Goal: Information Seeking & Learning: Find specific fact

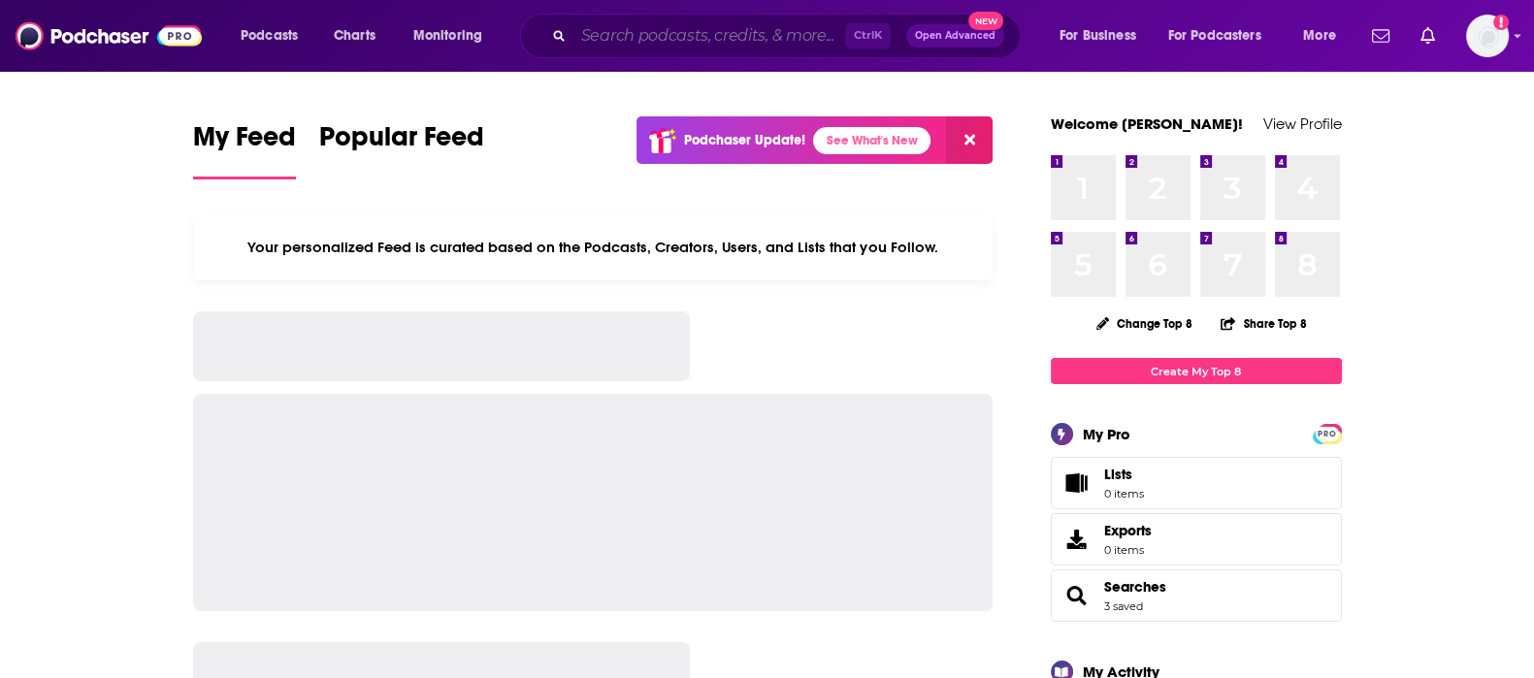
click at [615, 28] on input "Search podcasts, credits, & more..." at bounding box center [709, 35] width 272 height 31
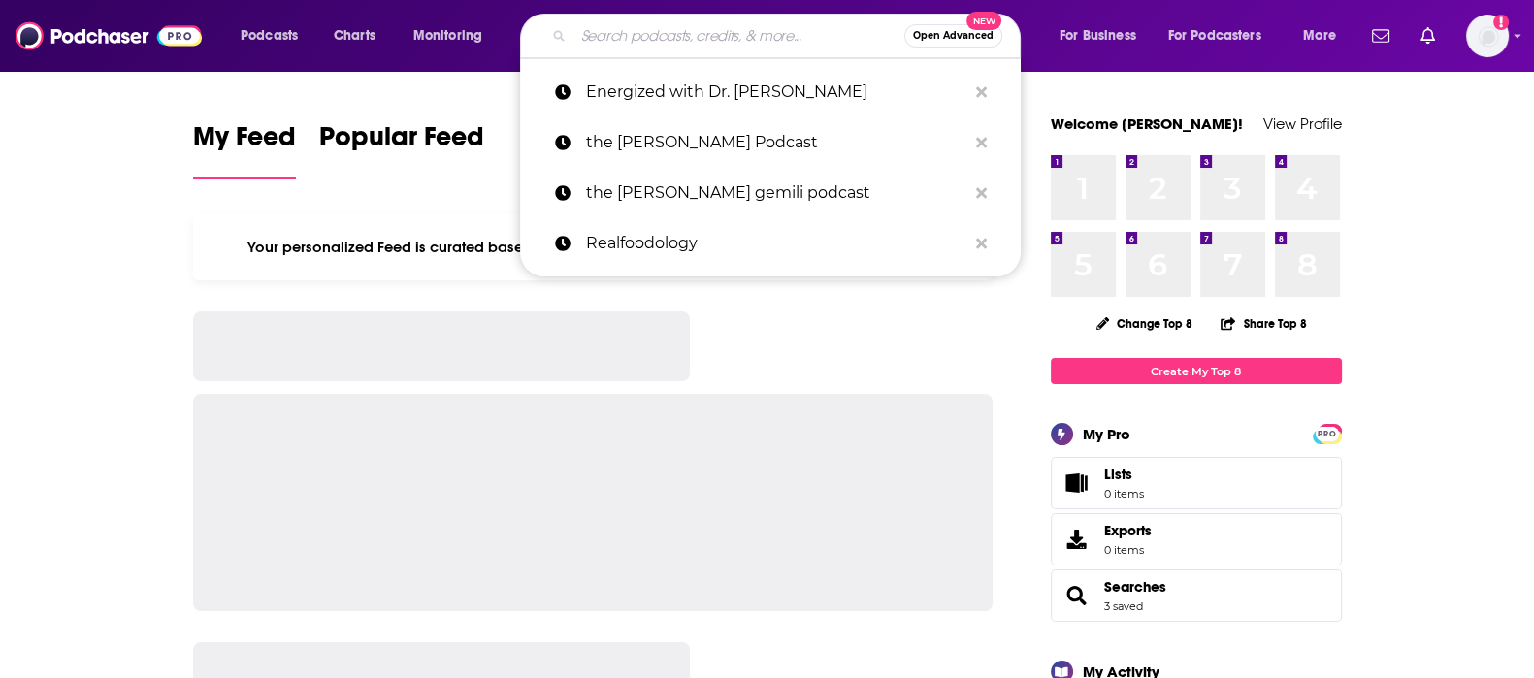
paste input "Welcome to Wellness"
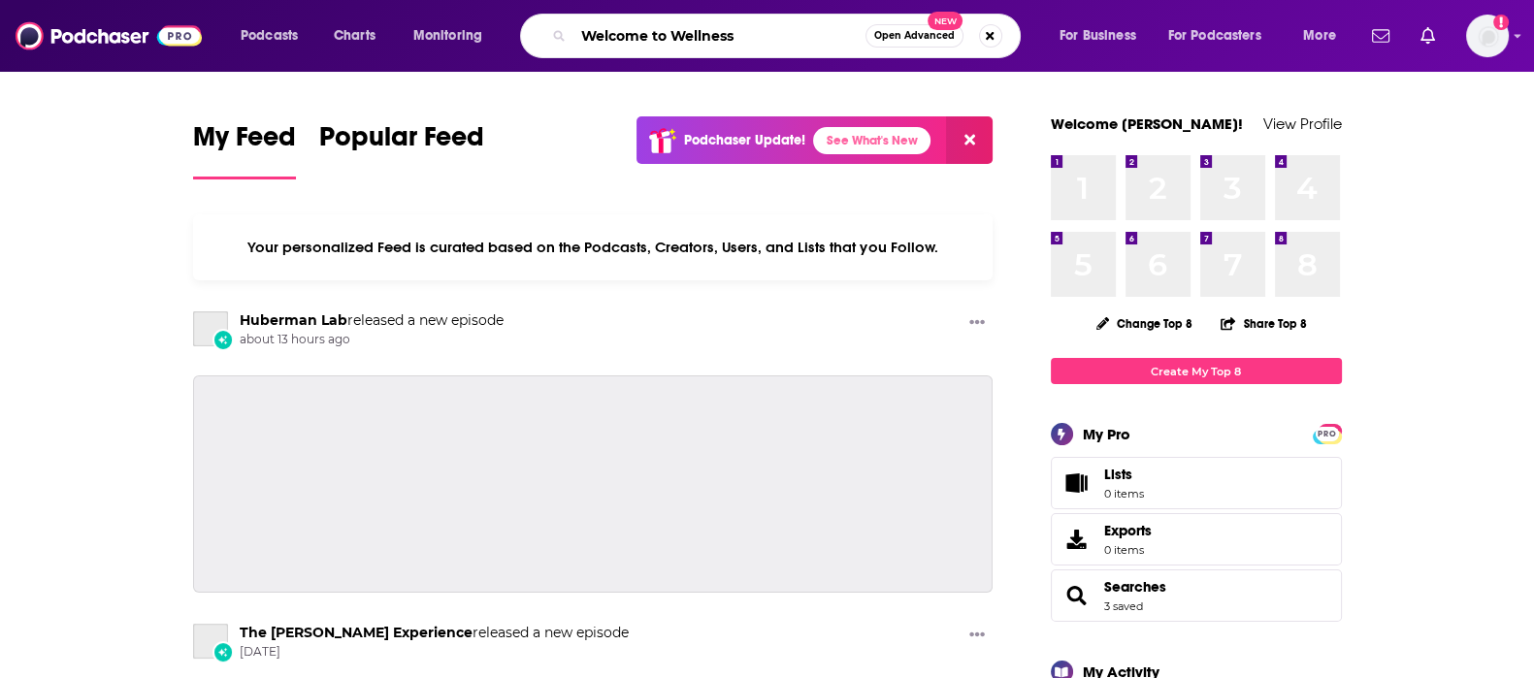
type input "Welcome to Wellness"
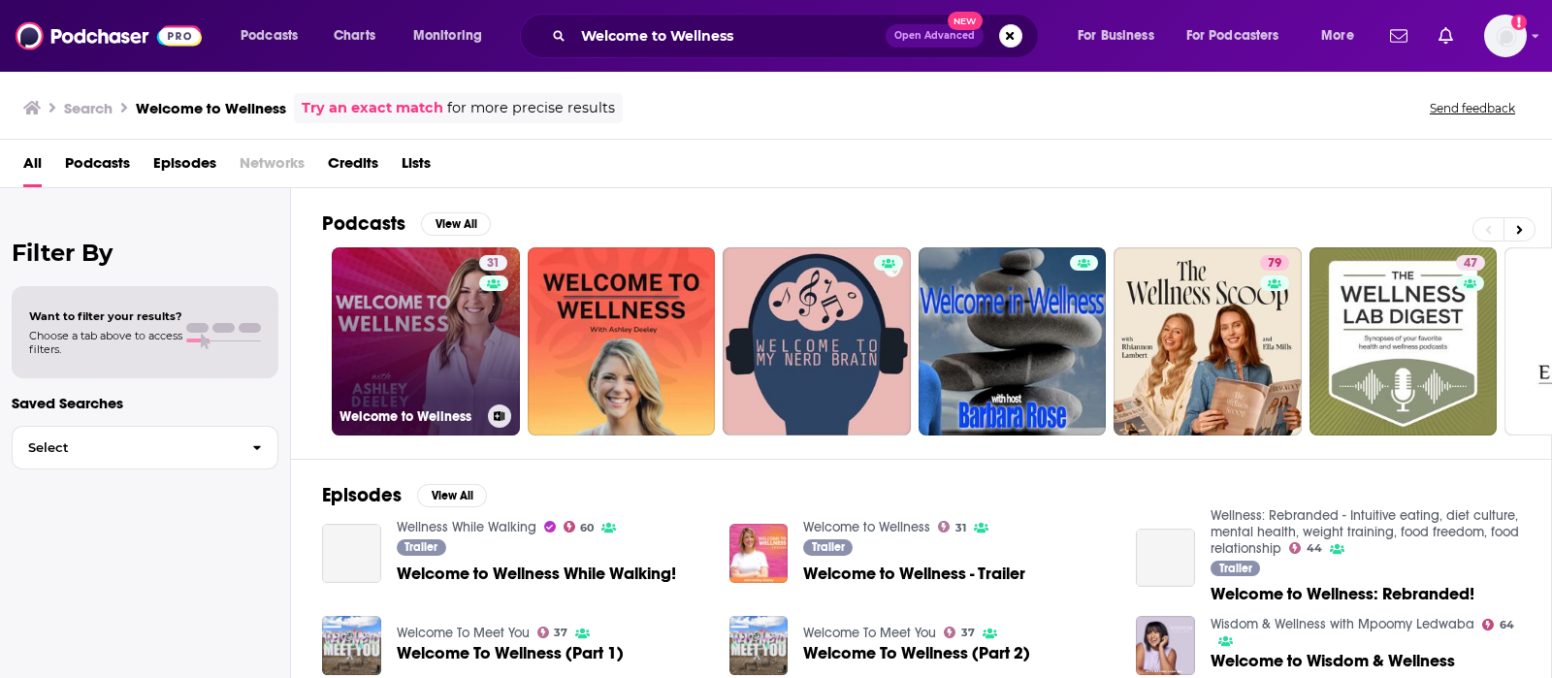
click at [438, 357] on link "31 Welcome to Wellness" at bounding box center [426, 341] width 188 height 188
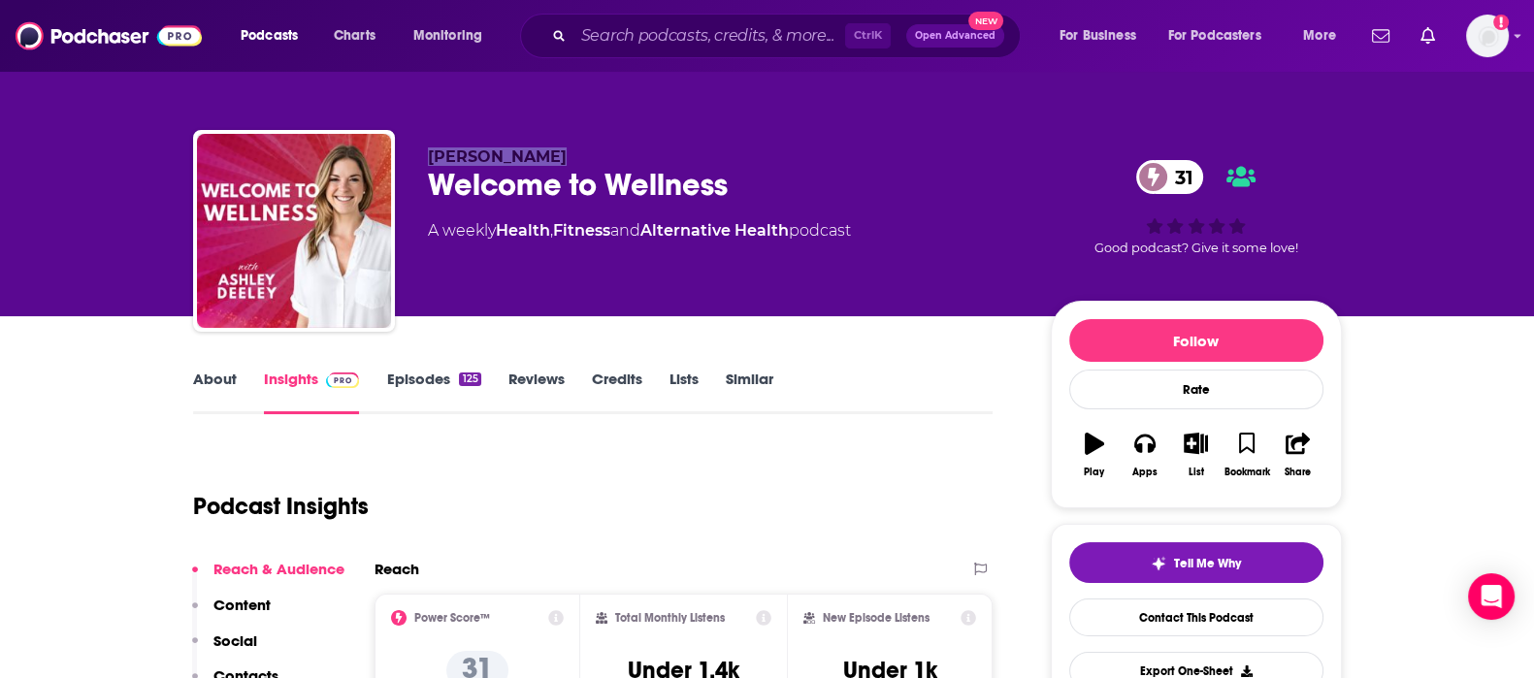
drag, startPoint x: 550, startPoint y: 146, endPoint x: 422, endPoint y: 162, distance: 129.0
click at [422, 162] on div "[PERSON_NAME] Welcome to Wellness 31 A weekly Health , Fitness and Alternative …" at bounding box center [767, 235] width 1149 height 210
copy span "[PERSON_NAME]"
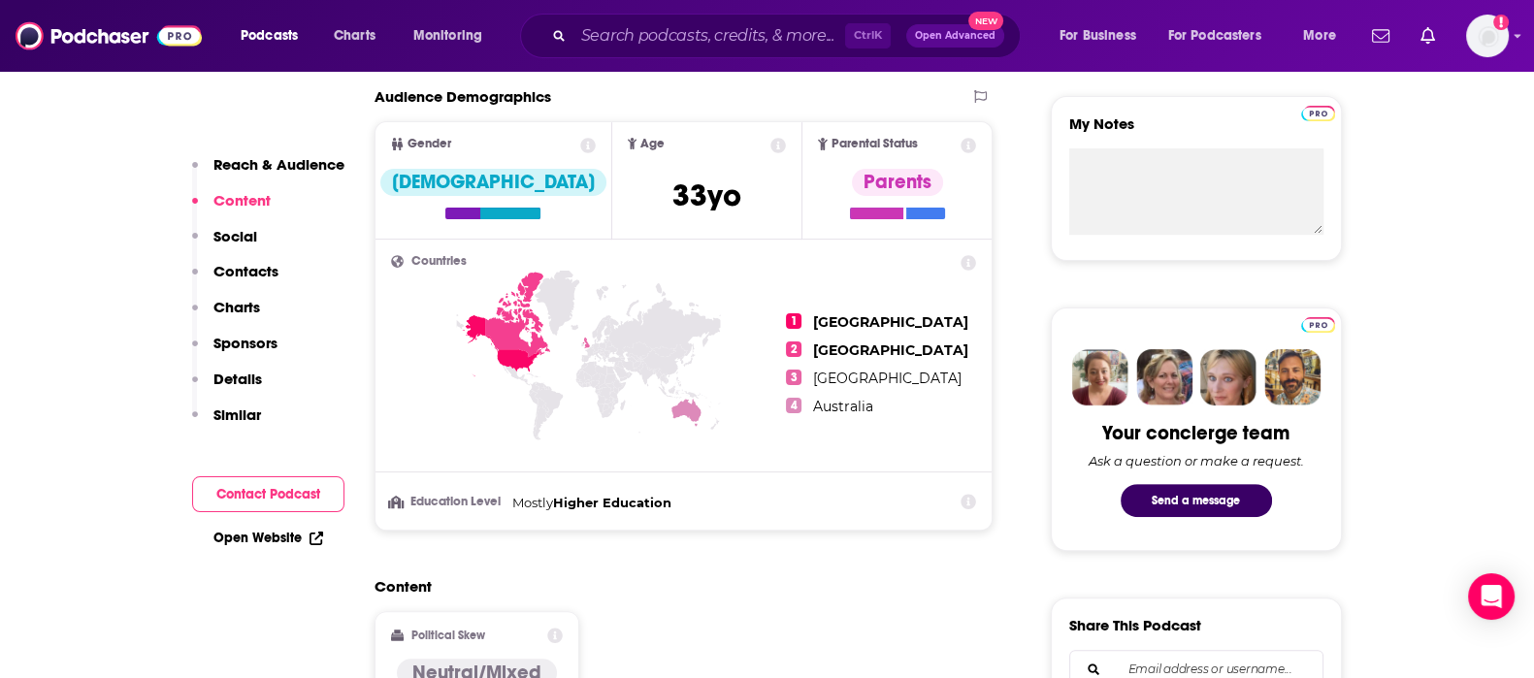
scroll to position [685, 0]
